Goal: Task Accomplishment & Management: Manage account settings

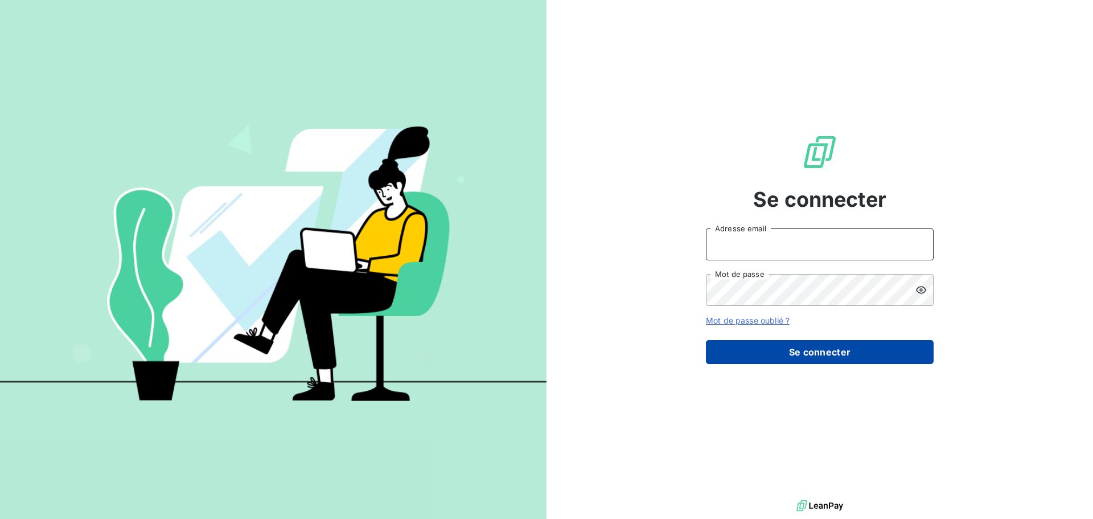
type input "[EMAIL_ADDRESS][PERSON_NAME][DOMAIN_NAME]"
click at [817, 359] on button "Se connecter" at bounding box center [820, 352] width 228 height 24
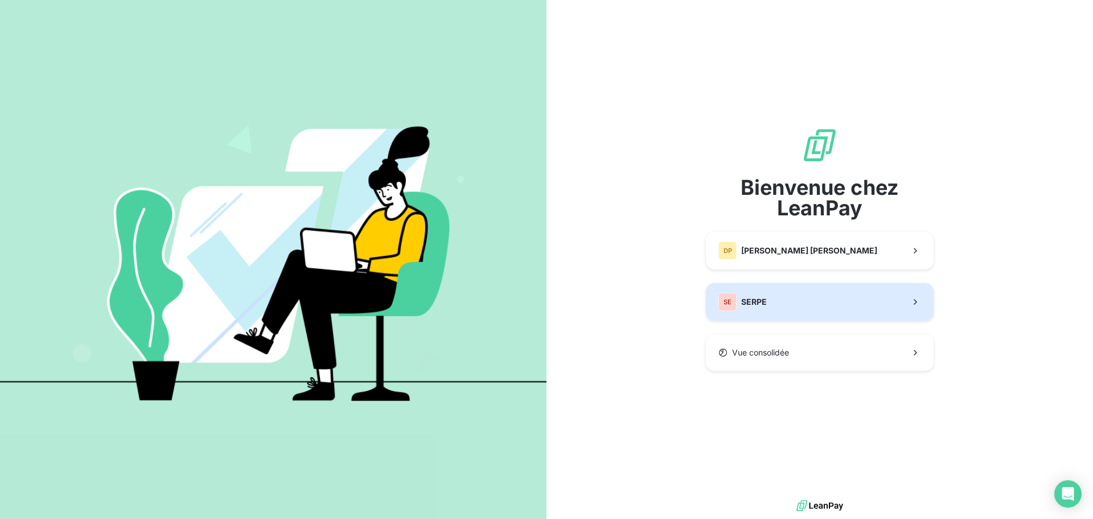
click at [813, 301] on button "SE SERPE" at bounding box center [820, 302] width 228 height 38
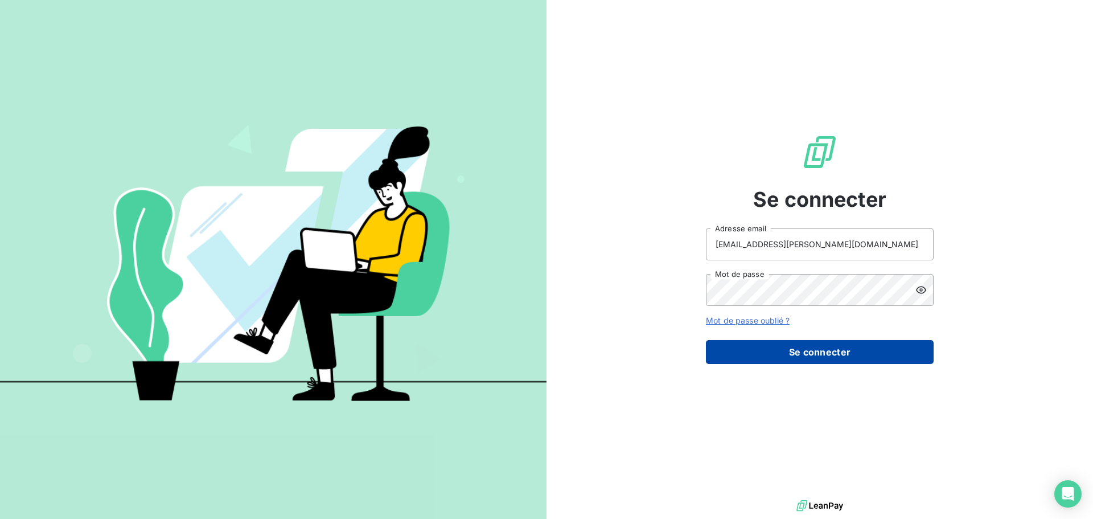
click at [841, 348] on button "Se connecter" at bounding box center [820, 352] width 228 height 24
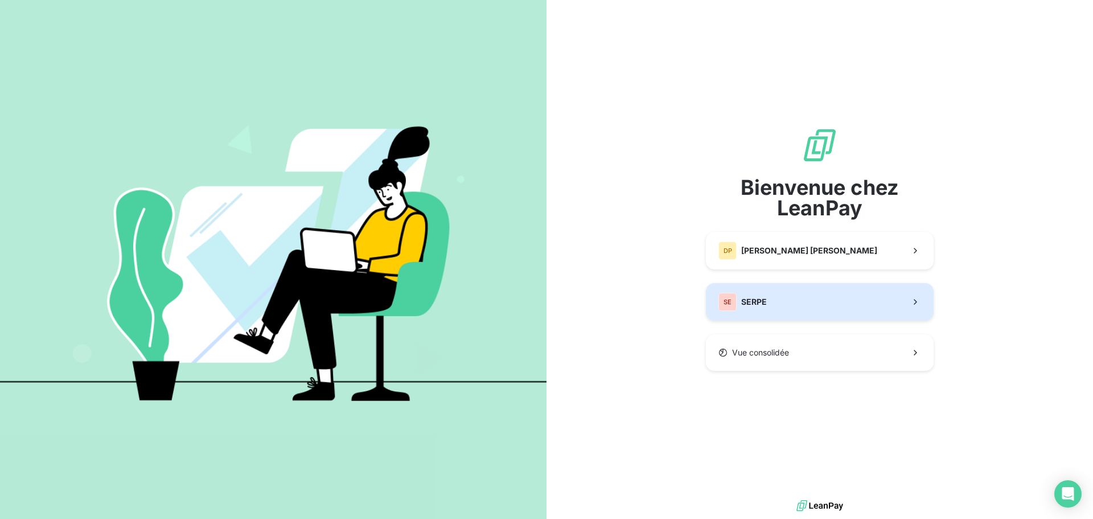
click at [746, 306] on span "SERPE" at bounding box center [754, 301] width 26 height 11
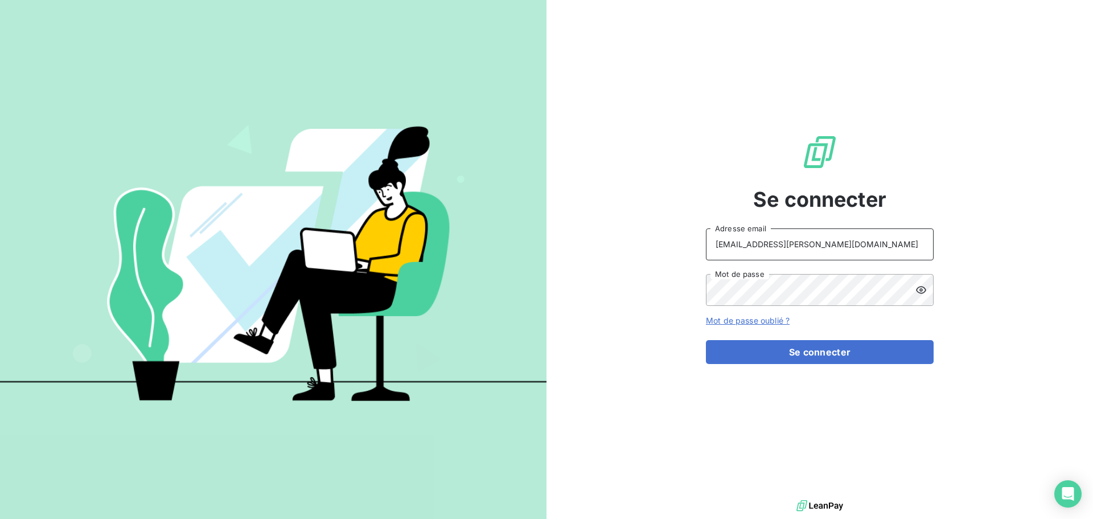
click at [805, 232] on input "peigne@serpe.fr" at bounding box center [820, 244] width 228 height 32
click at [733, 356] on button "Se connecter" at bounding box center [820, 352] width 228 height 24
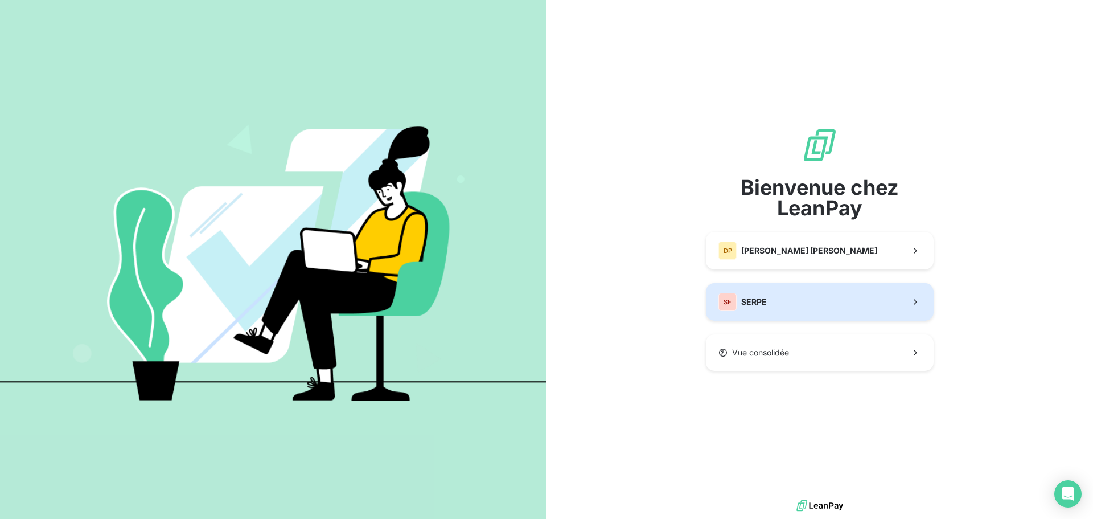
click at [742, 300] on span "SERPE" at bounding box center [754, 301] width 26 height 11
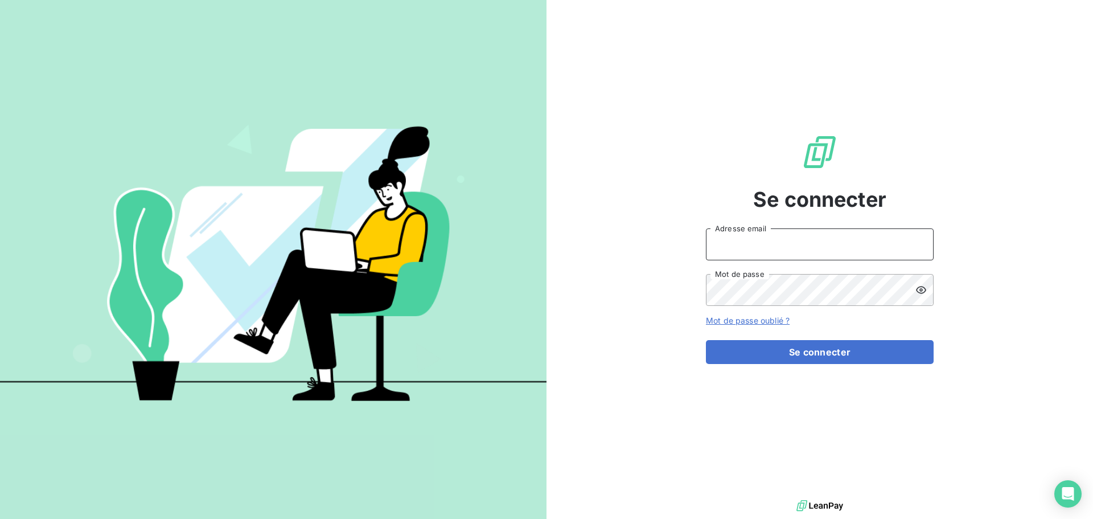
type input "peigne@serpe.fr"
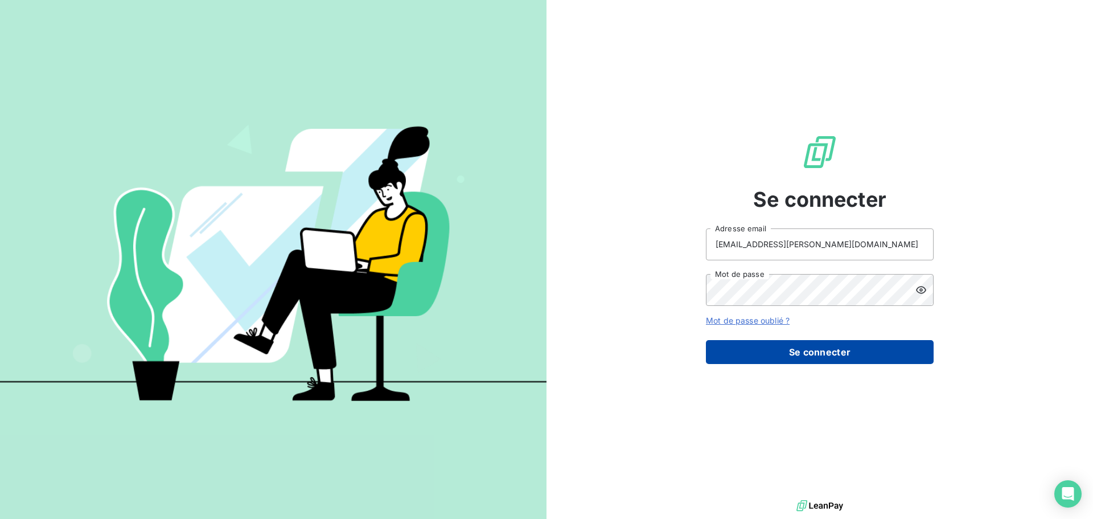
click at [859, 350] on button "Se connecter" at bounding box center [820, 352] width 228 height 24
click at [801, 359] on button "Se connecter" at bounding box center [820, 352] width 228 height 24
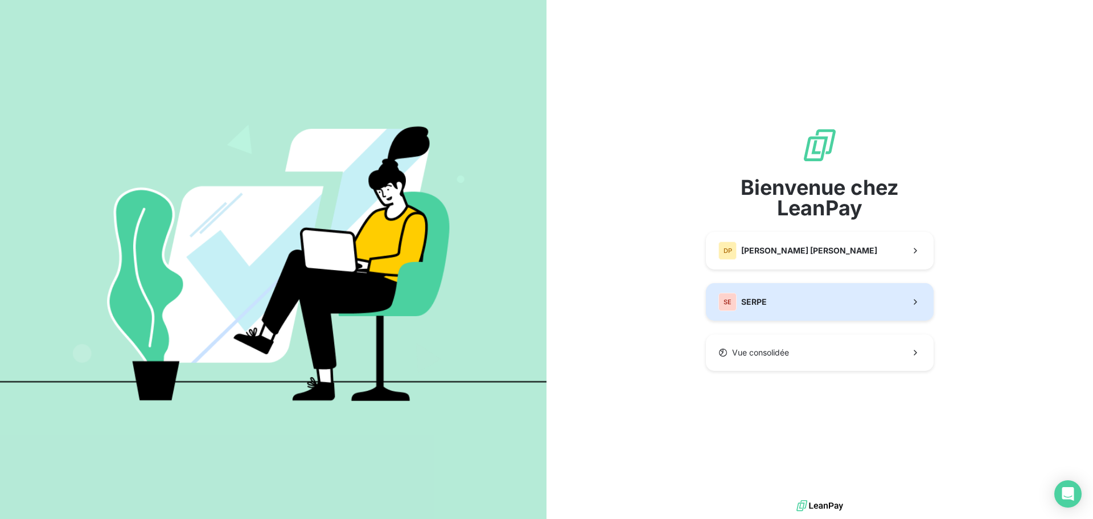
click at [747, 301] on span "SERPE" at bounding box center [754, 301] width 26 height 11
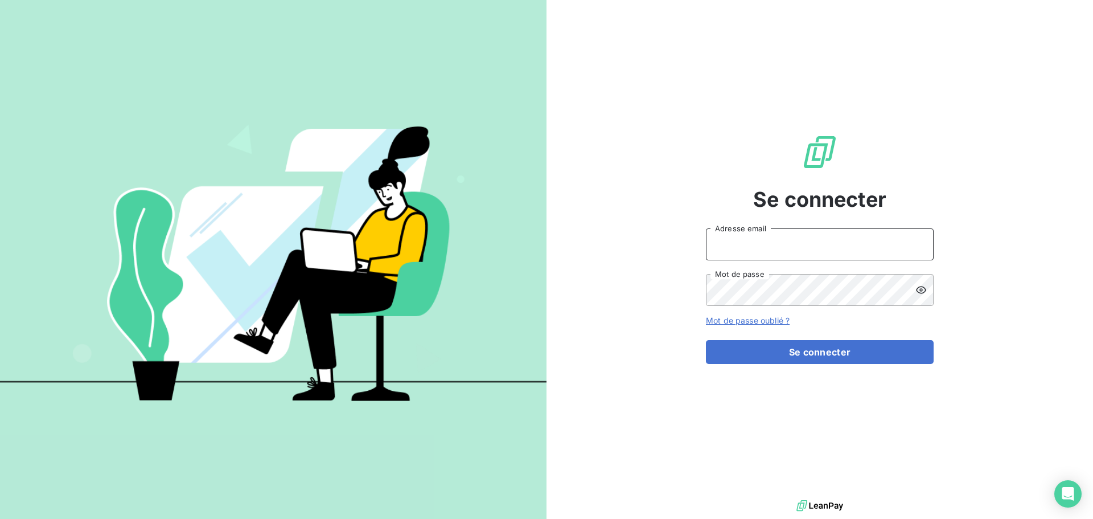
type input "peigne@serpe.fr"
